Goal: Information Seeking & Learning: Learn about a topic

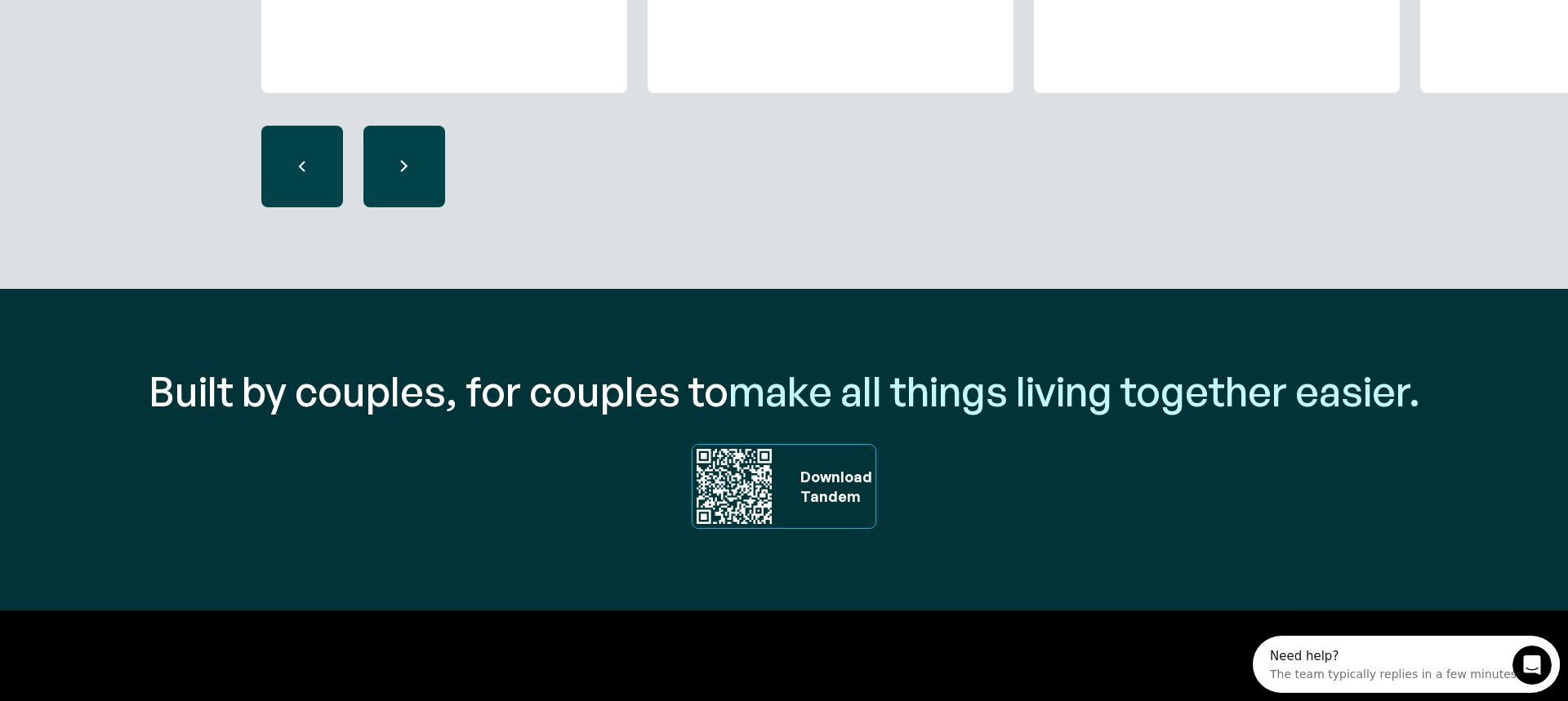
scroll to position [5617, 0]
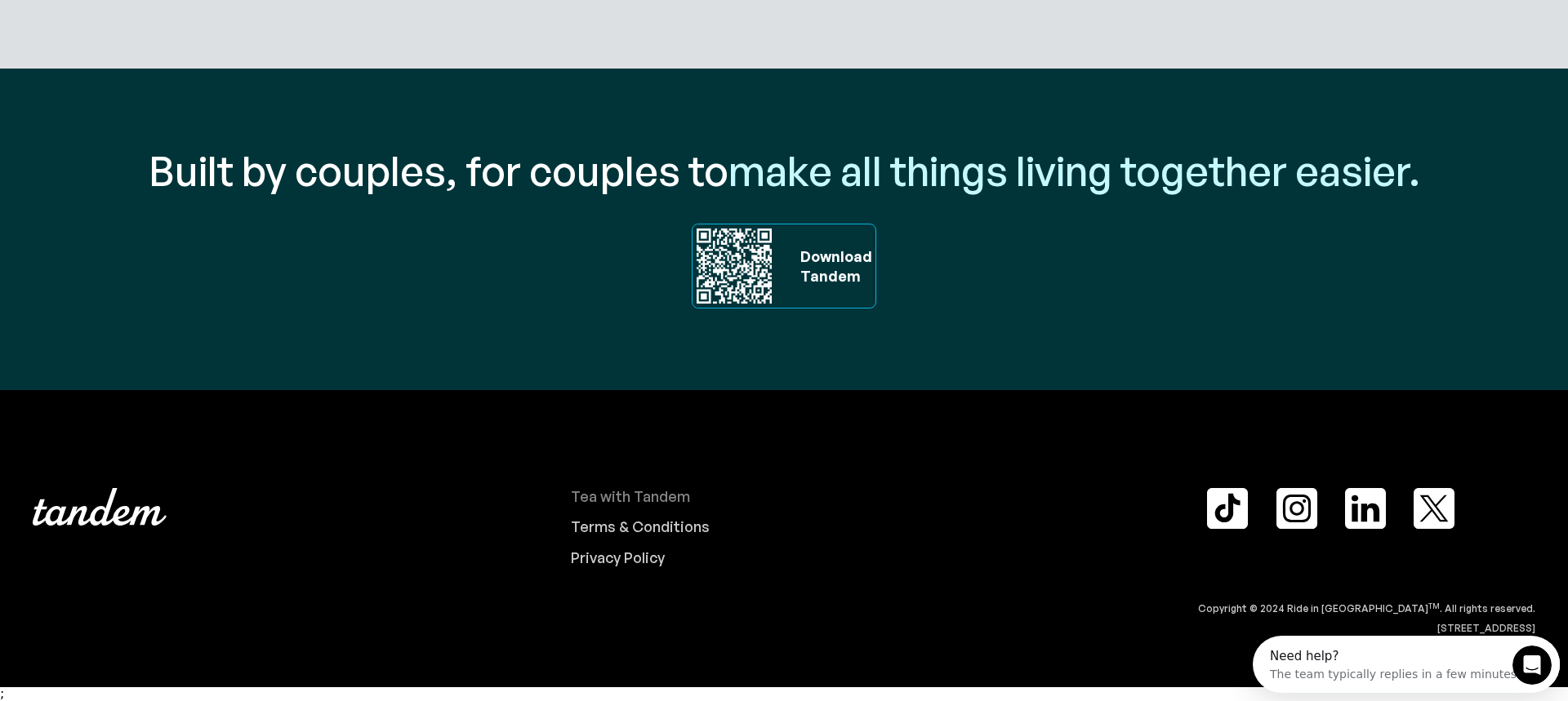
click at [652, 500] on div "Tea with Tandem" at bounding box center [630, 497] width 119 height 18
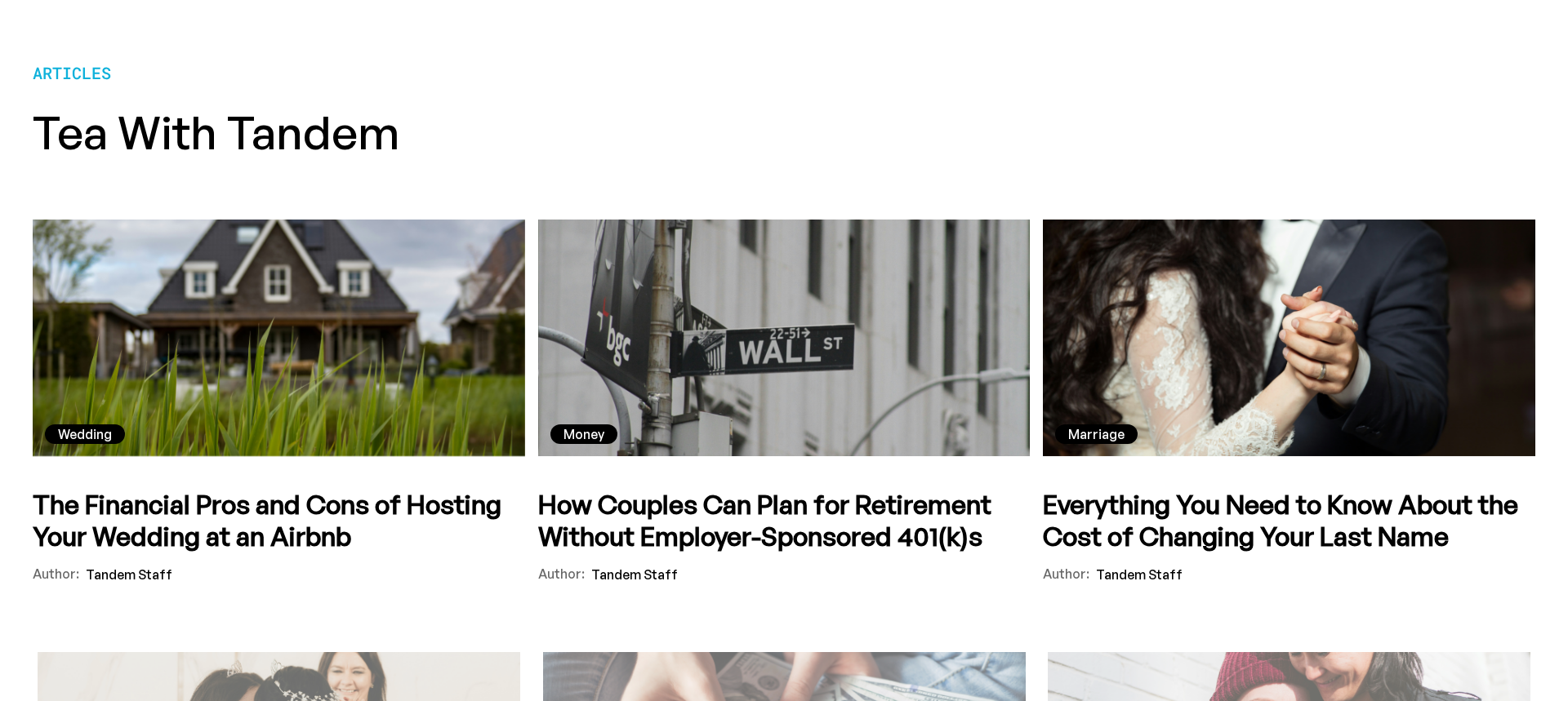
scroll to position [436, 0]
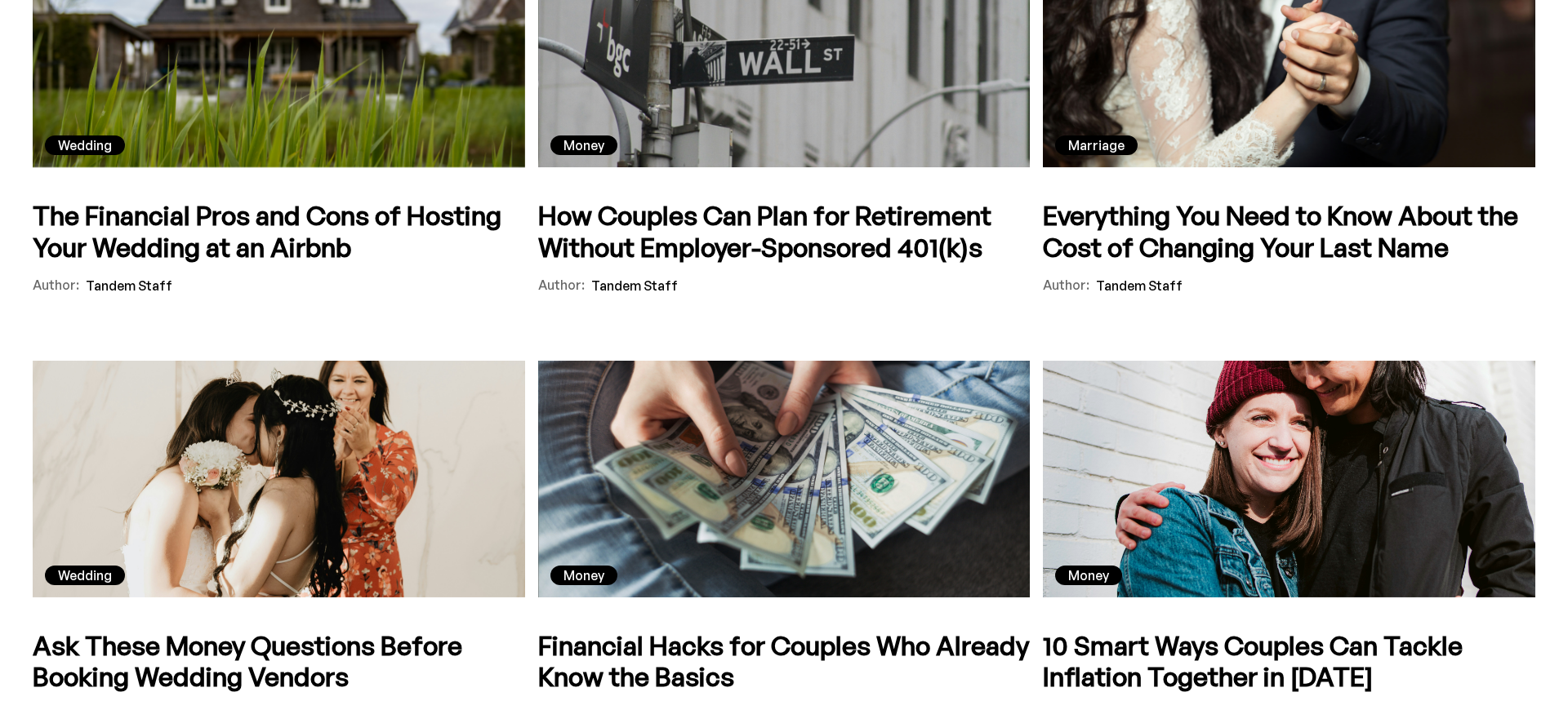
click at [295, 138] on div "Wedding" at bounding box center [278, 48] width 492 height 236
click at [313, 232] on h5 "The Financial Pros and Cons of Hosting Your Wedding at an Airbnb" at bounding box center [278, 231] width 492 height 63
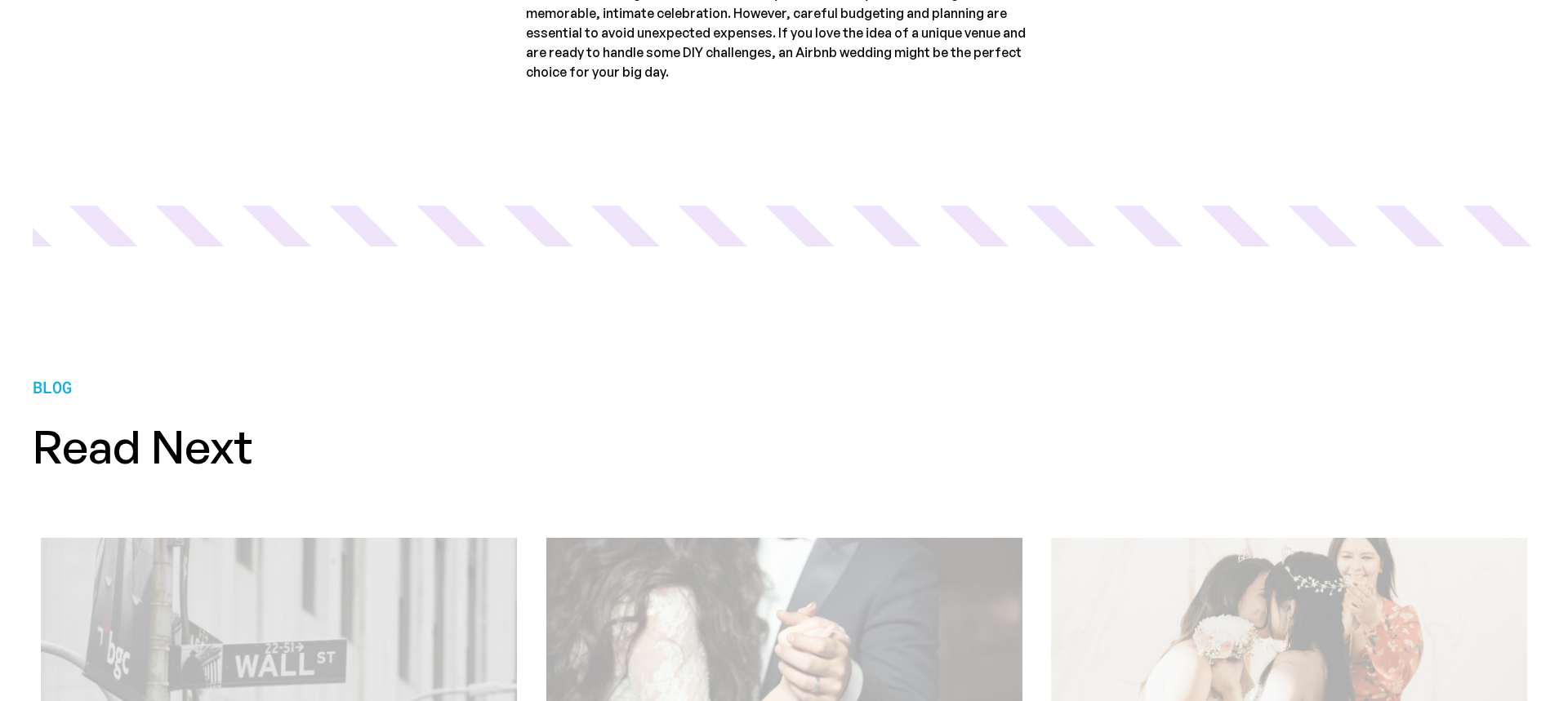
scroll to position [2039, 0]
